Goal: Find specific page/section: Find specific page/section

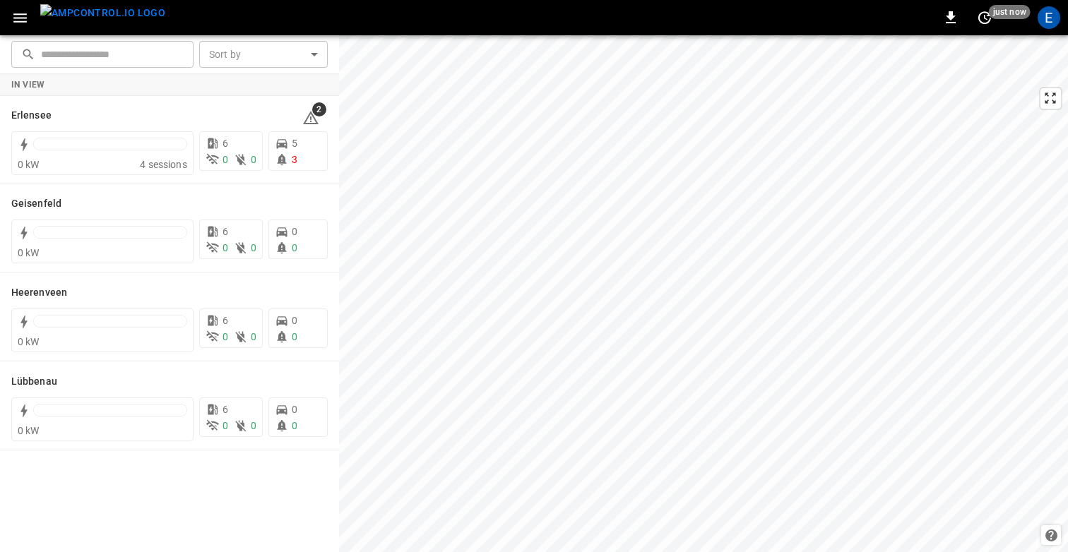
click at [1054, 19] on div "E" at bounding box center [1048, 17] width 23 height 23
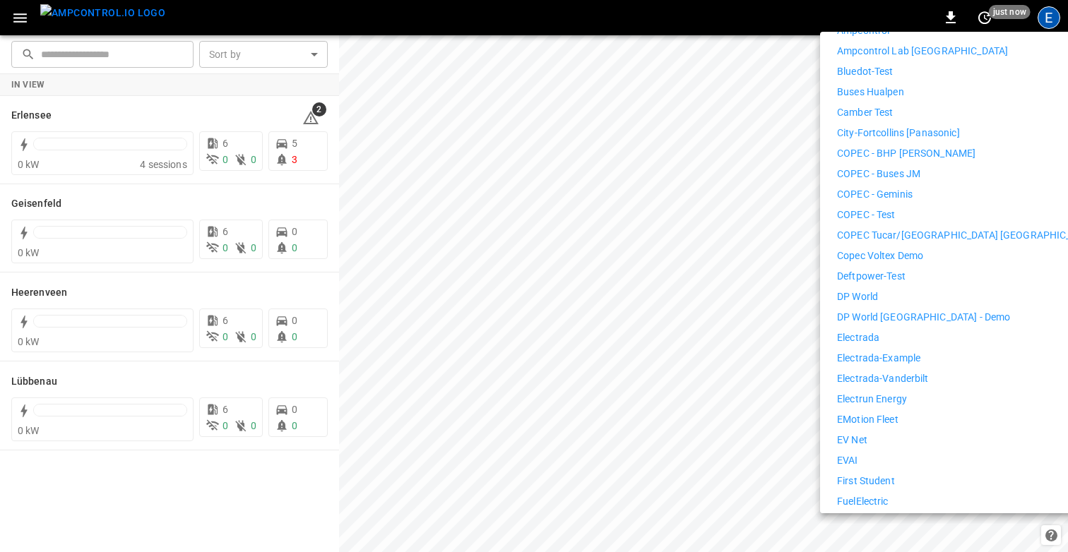
scroll to position [364, 0]
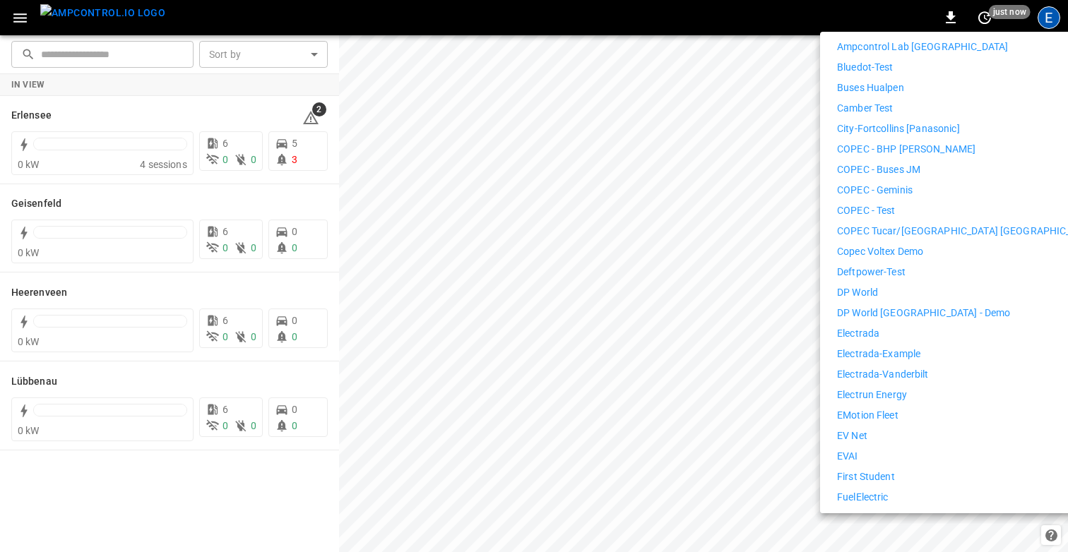
click at [881, 326] on li "Electrada" at bounding box center [967, 333] width 260 height 15
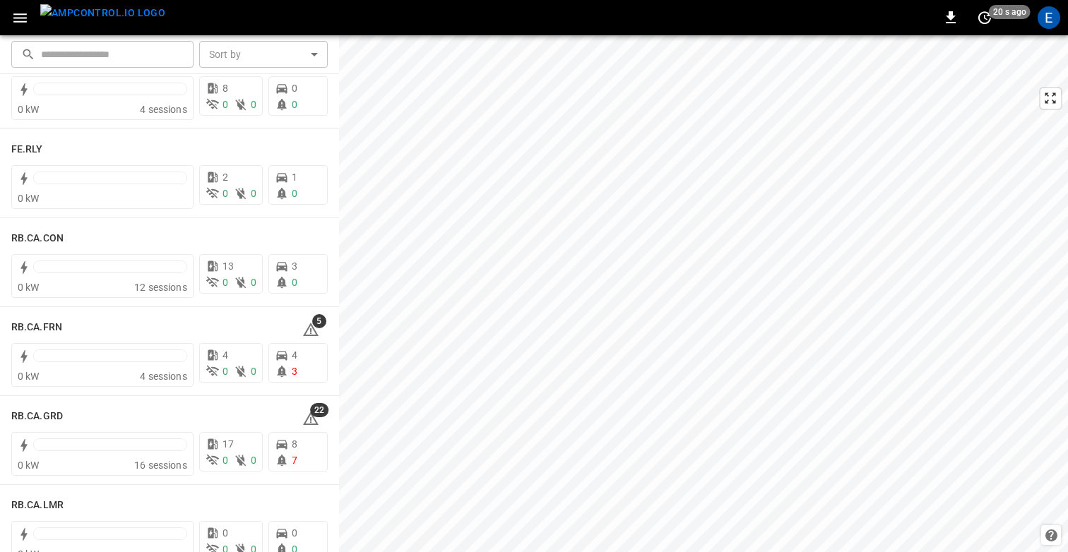
scroll to position [1739, 0]
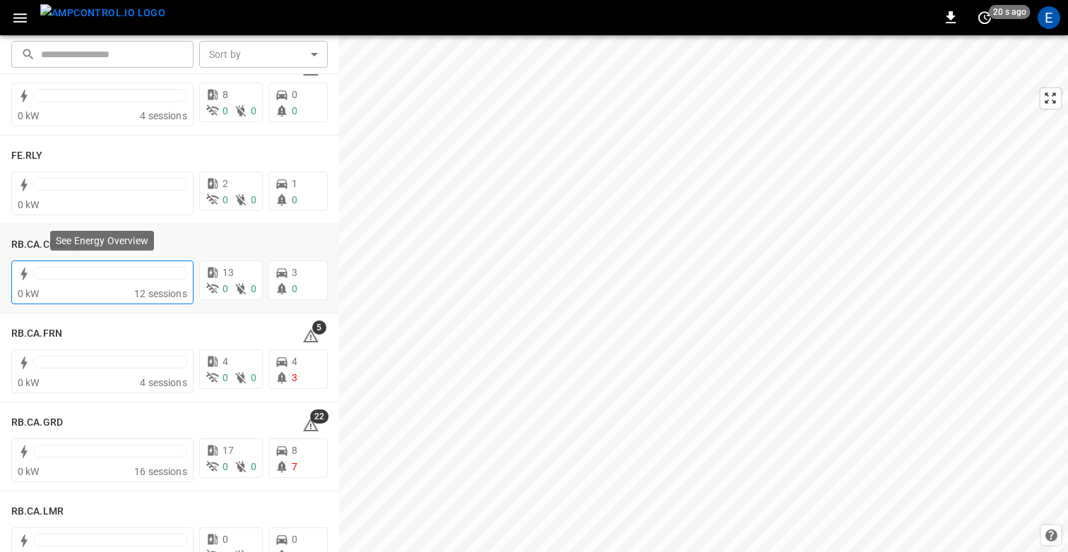
click at [104, 285] on div at bounding box center [110, 277] width 154 height 20
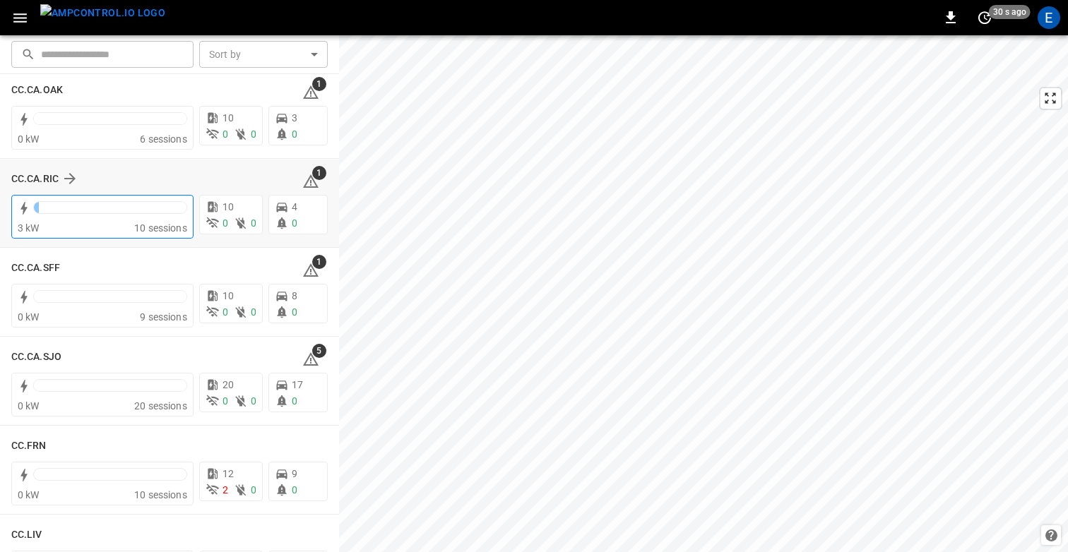
scroll to position [474, 0]
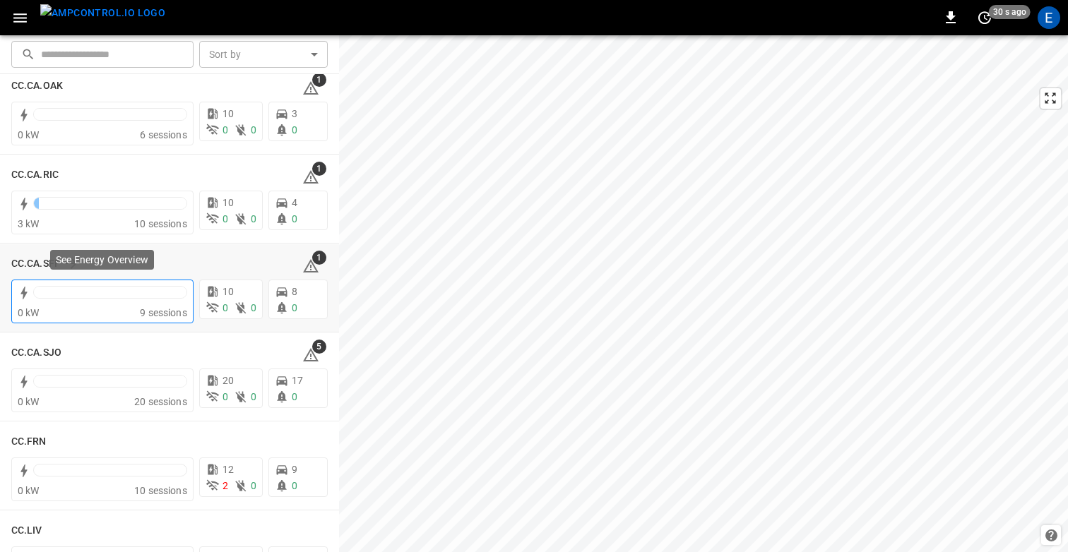
click at [103, 303] on div at bounding box center [110, 296] width 154 height 20
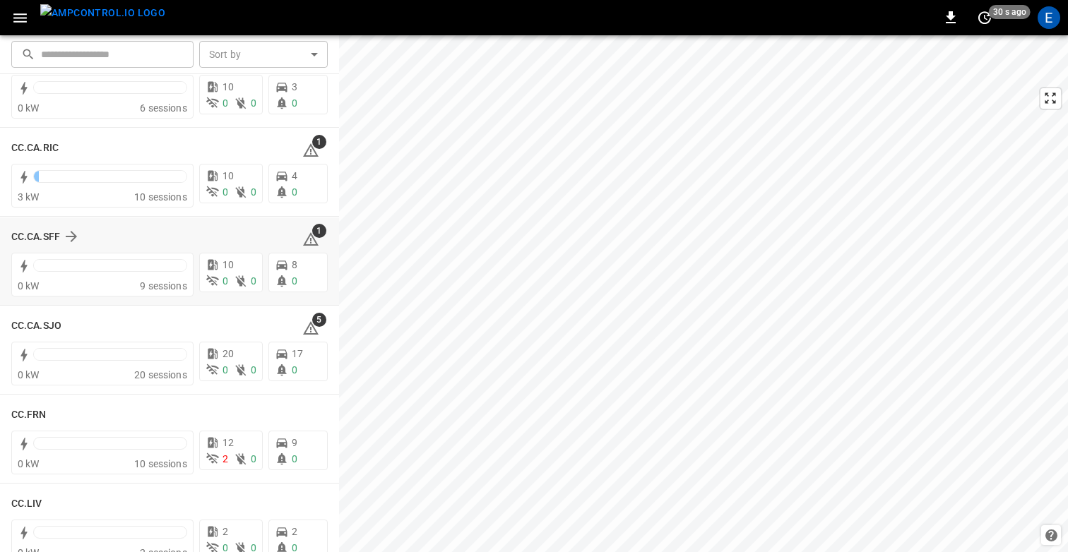
scroll to position [505, 0]
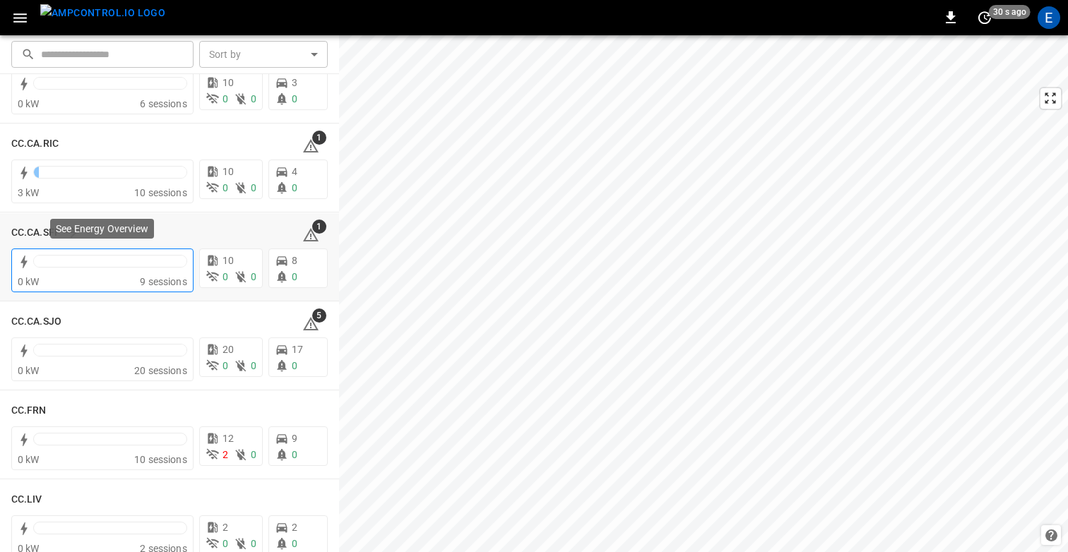
click at [81, 274] on div at bounding box center [110, 265] width 154 height 20
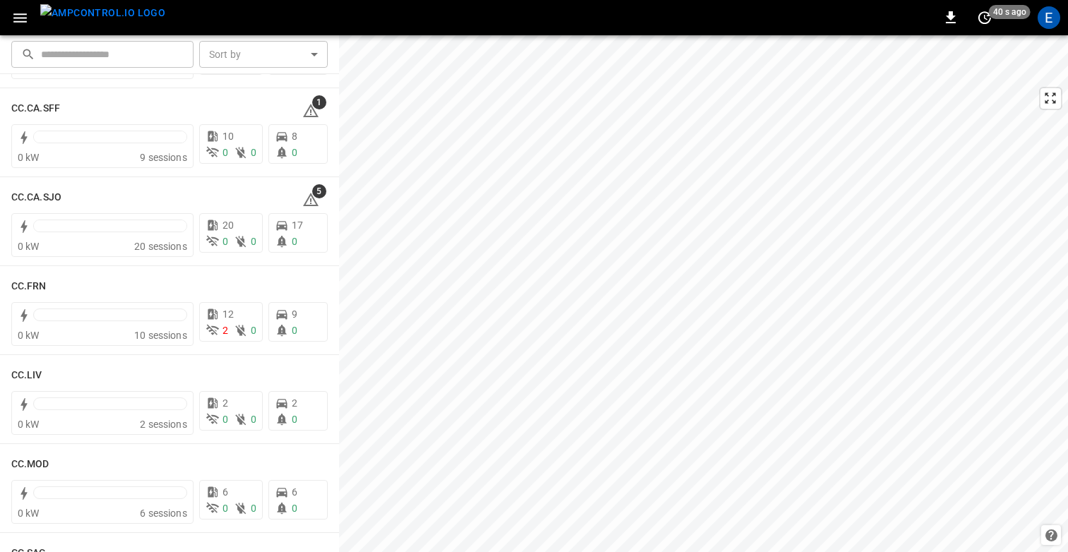
scroll to position [633, 0]
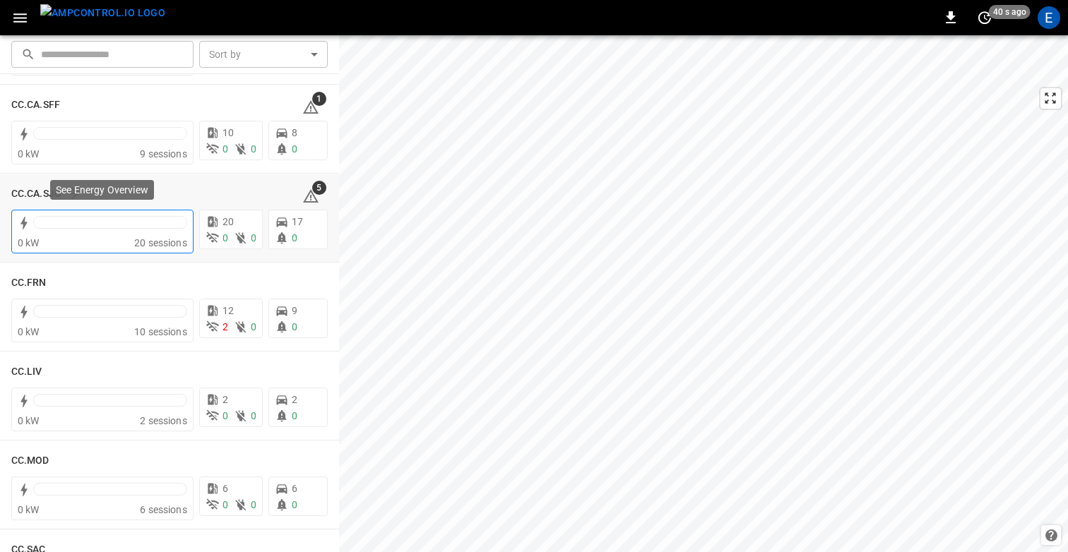
click at [86, 226] on div at bounding box center [110, 222] width 153 height 11
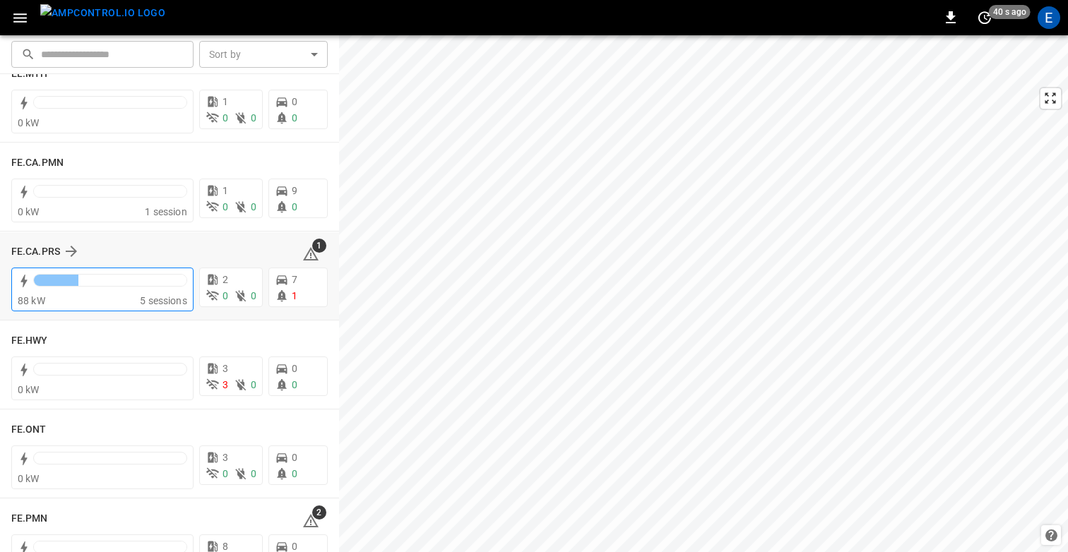
scroll to position [1291, 0]
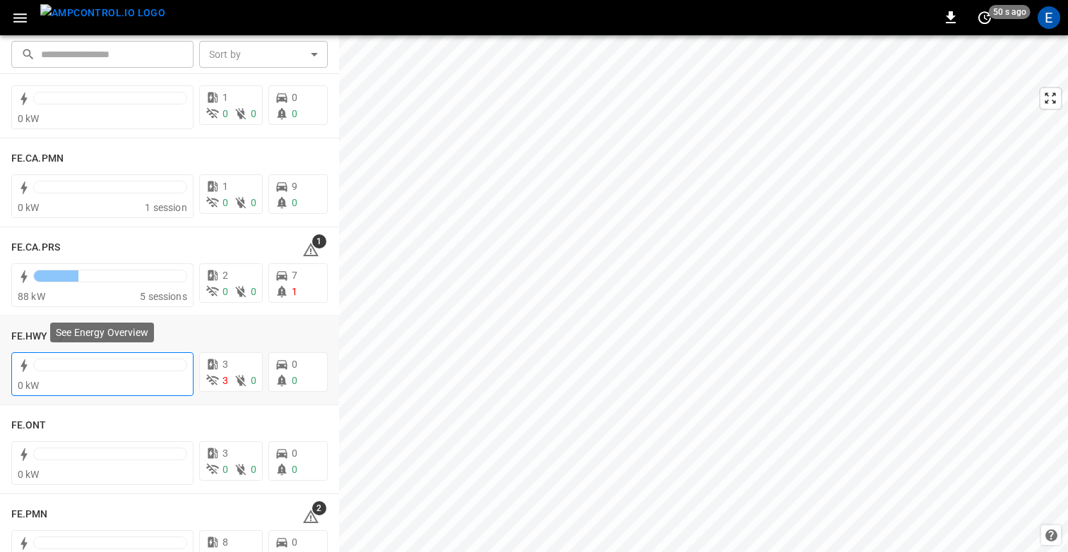
click at [92, 376] on div at bounding box center [110, 369] width 154 height 20
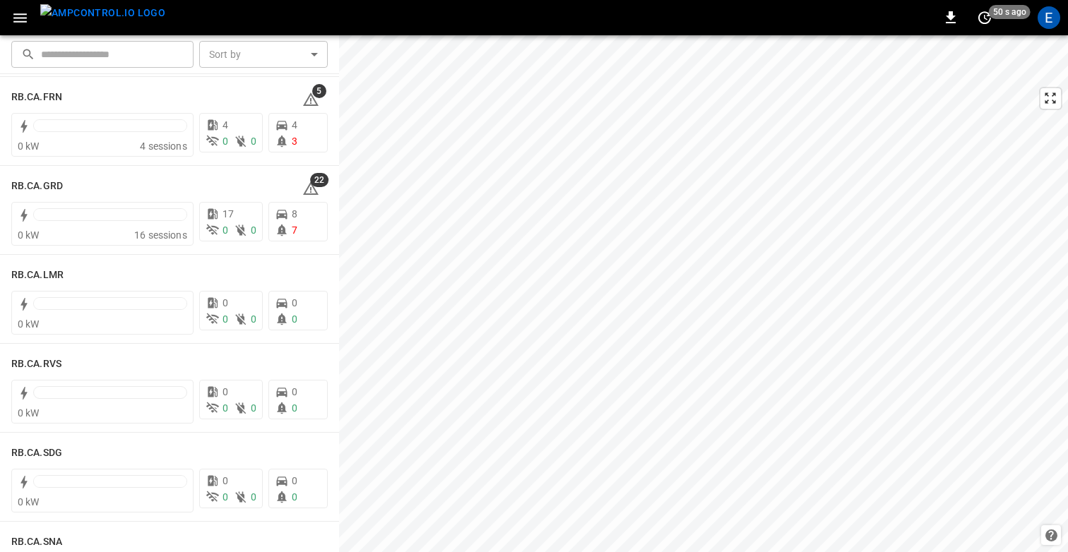
scroll to position [1973, 0]
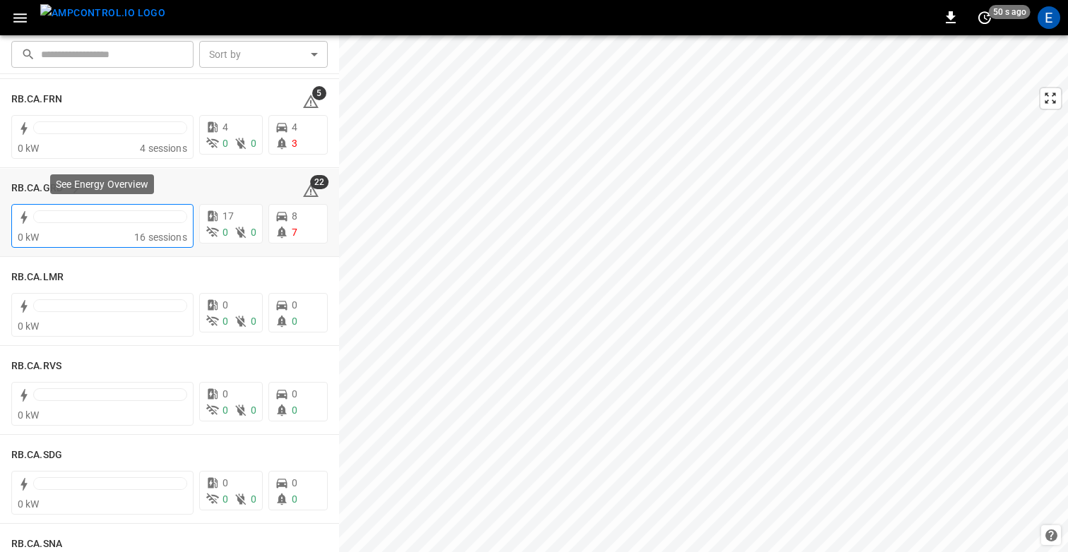
click at [73, 216] on div at bounding box center [110, 216] width 153 height 11
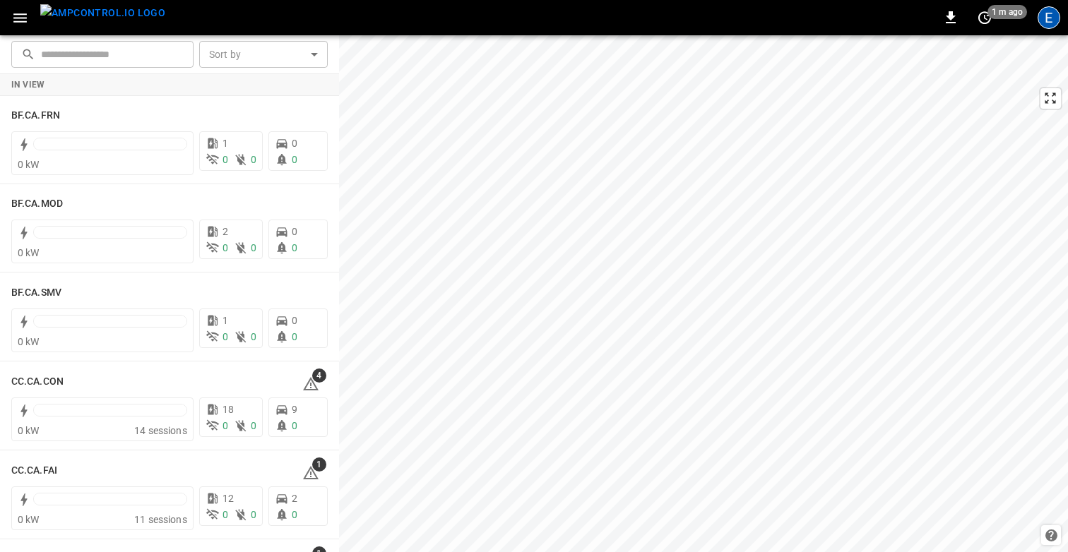
click at [1048, 20] on div "E" at bounding box center [1048, 17] width 23 height 23
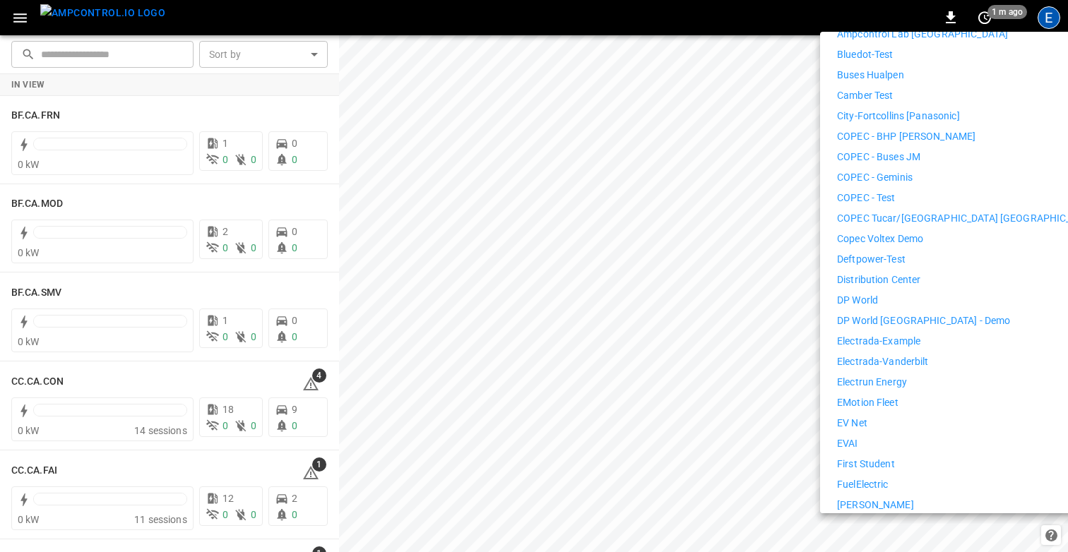
scroll to position [378, 0]
click at [898, 456] on li "First Student" at bounding box center [967, 463] width 260 height 15
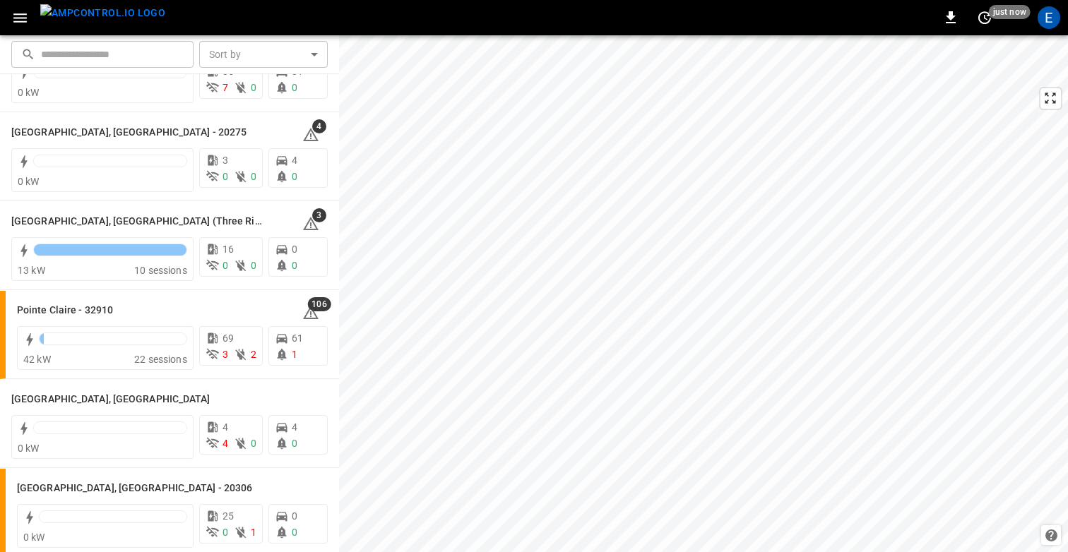
scroll to position [1323, 0]
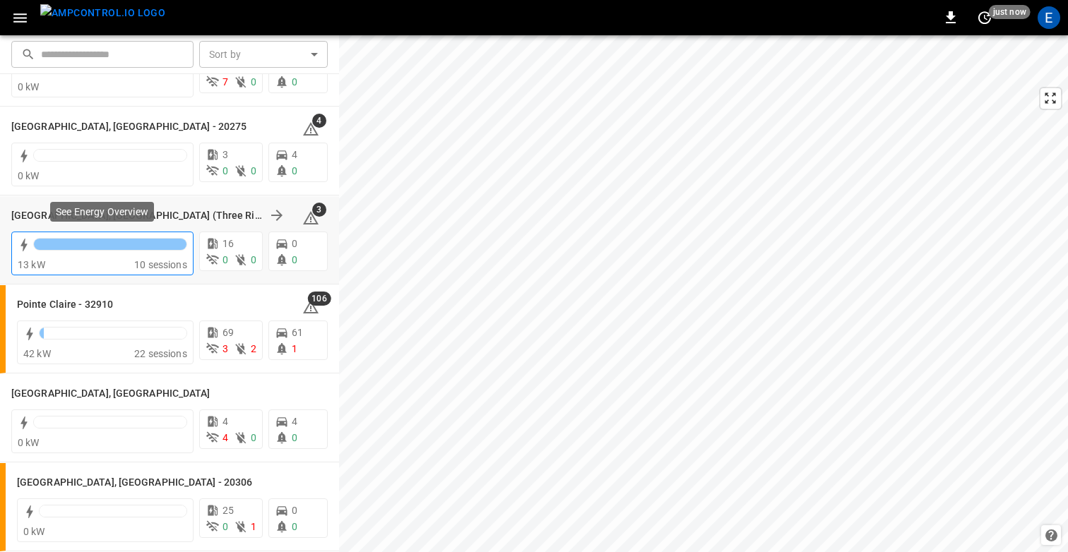
click at [99, 258] on div "13 kW" at bounding box center [76, 265] width 117 height 14
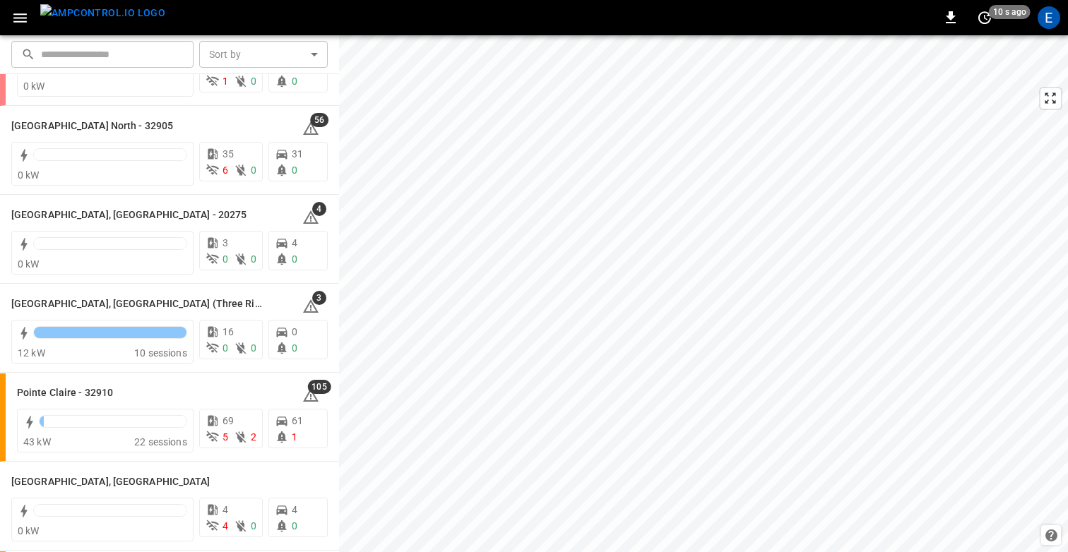
scroll to position [1275, 0]
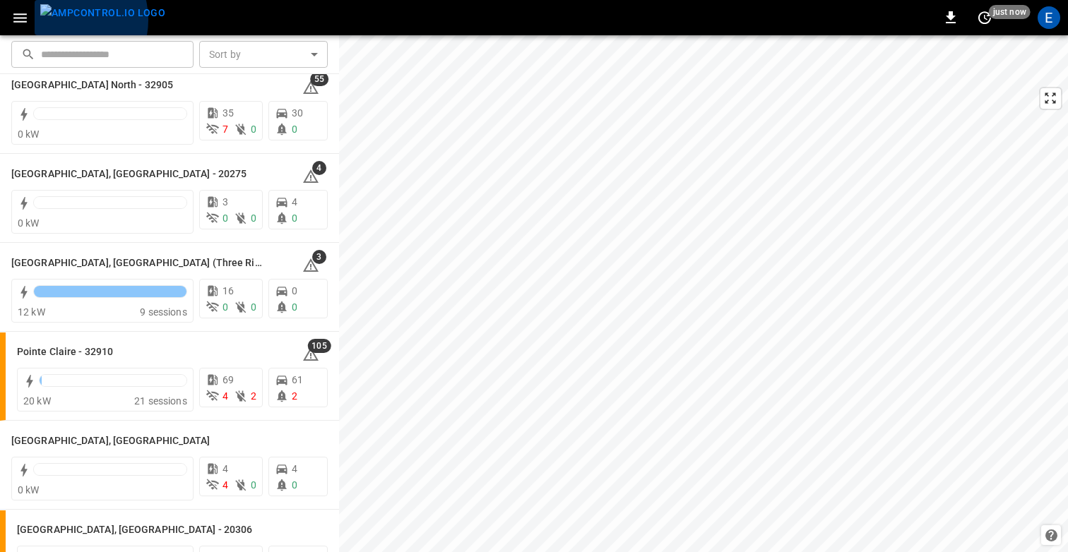
click at [64, 20] on img "menu" at bounding box center [102, 13] width 125 height 18
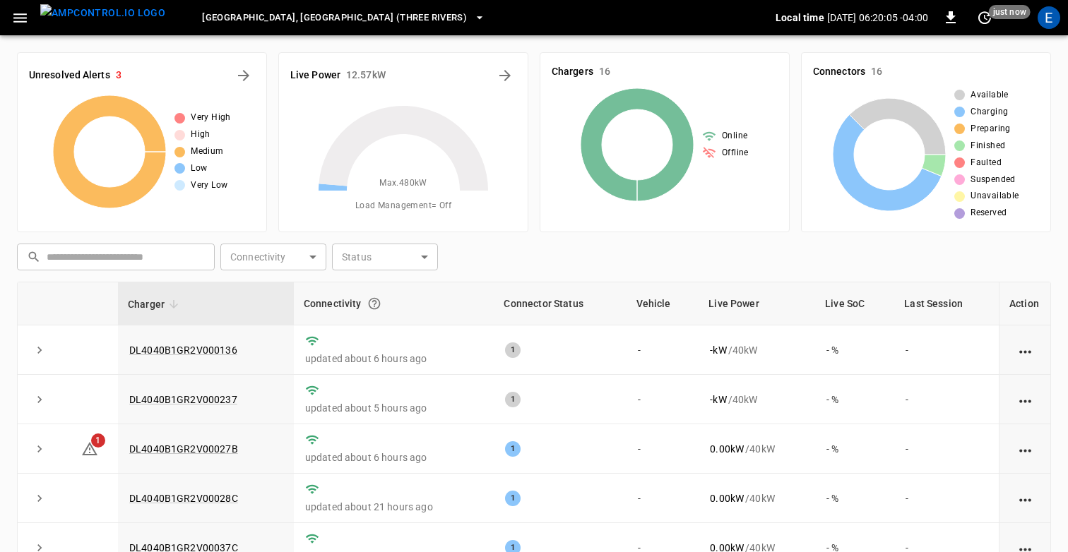
click at [734, 47] on div "Chargers 16 Online Offline" at bounding box center [658, 136] width 261 height 191
